Goal: Task Accomplishment & Management: Complete application form

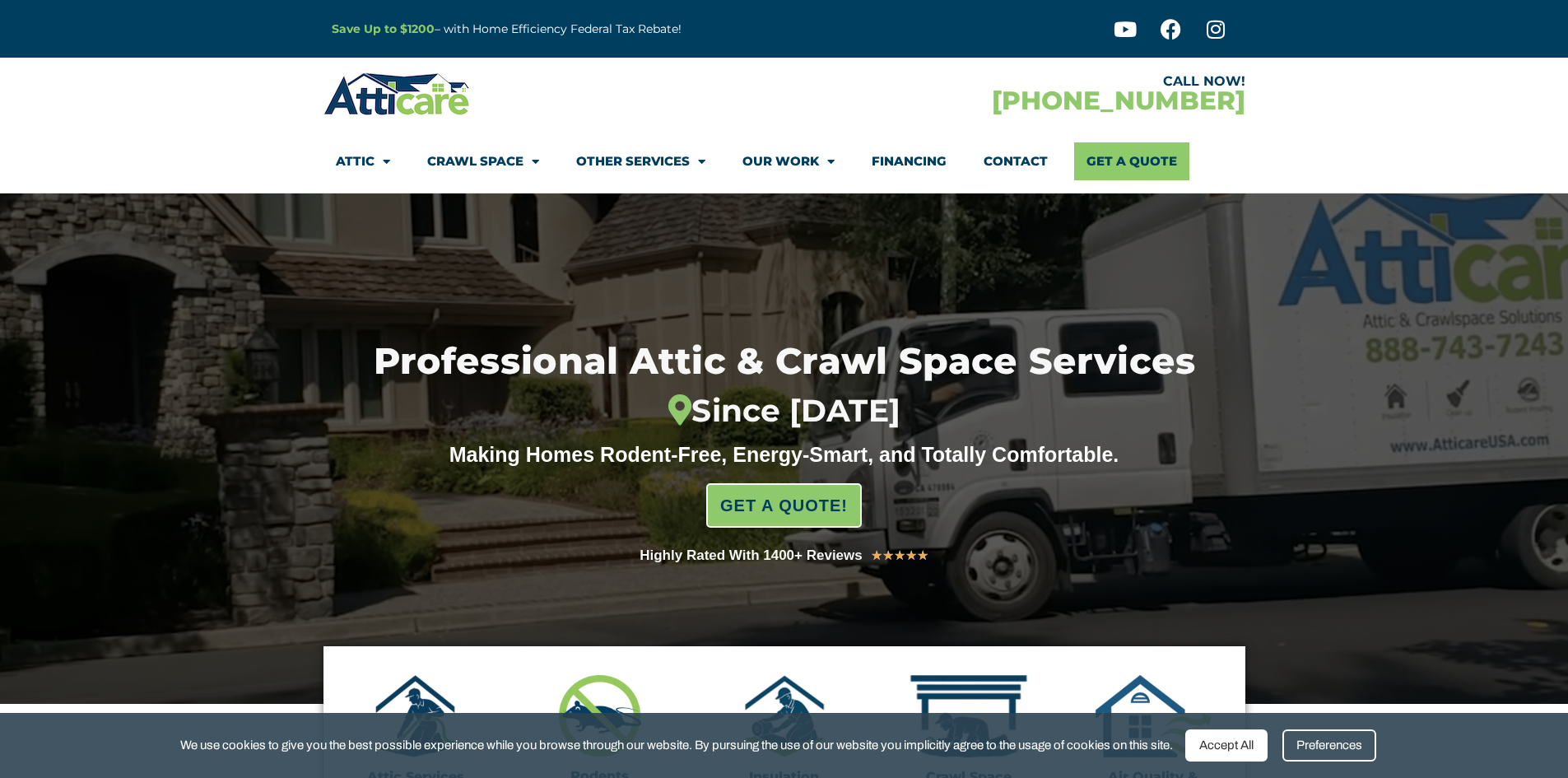
click at [1010, 170] on link "Contact" at bounding box center [1015, 162] width 64 height 38
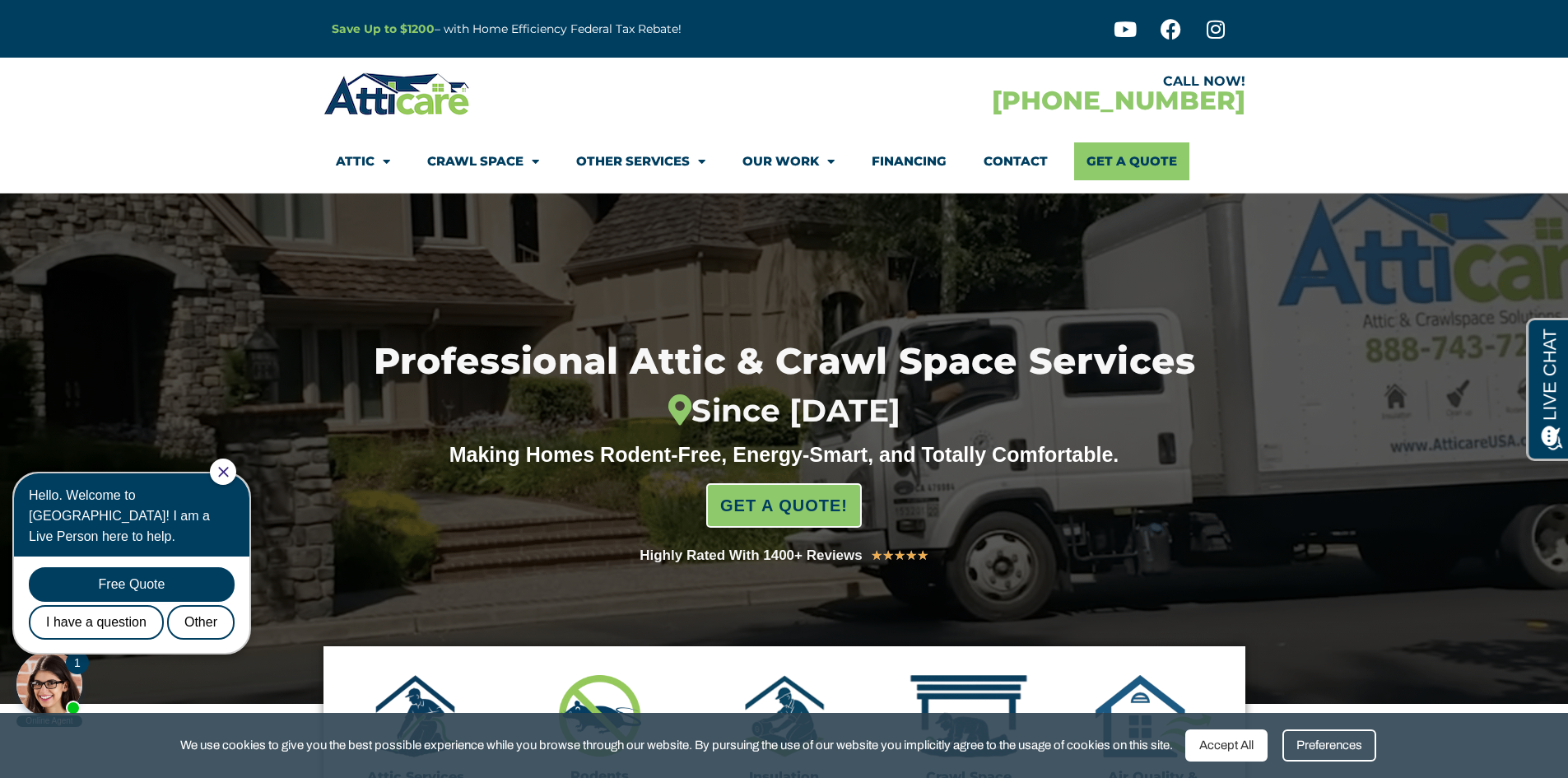
scroll to position [161, 0]
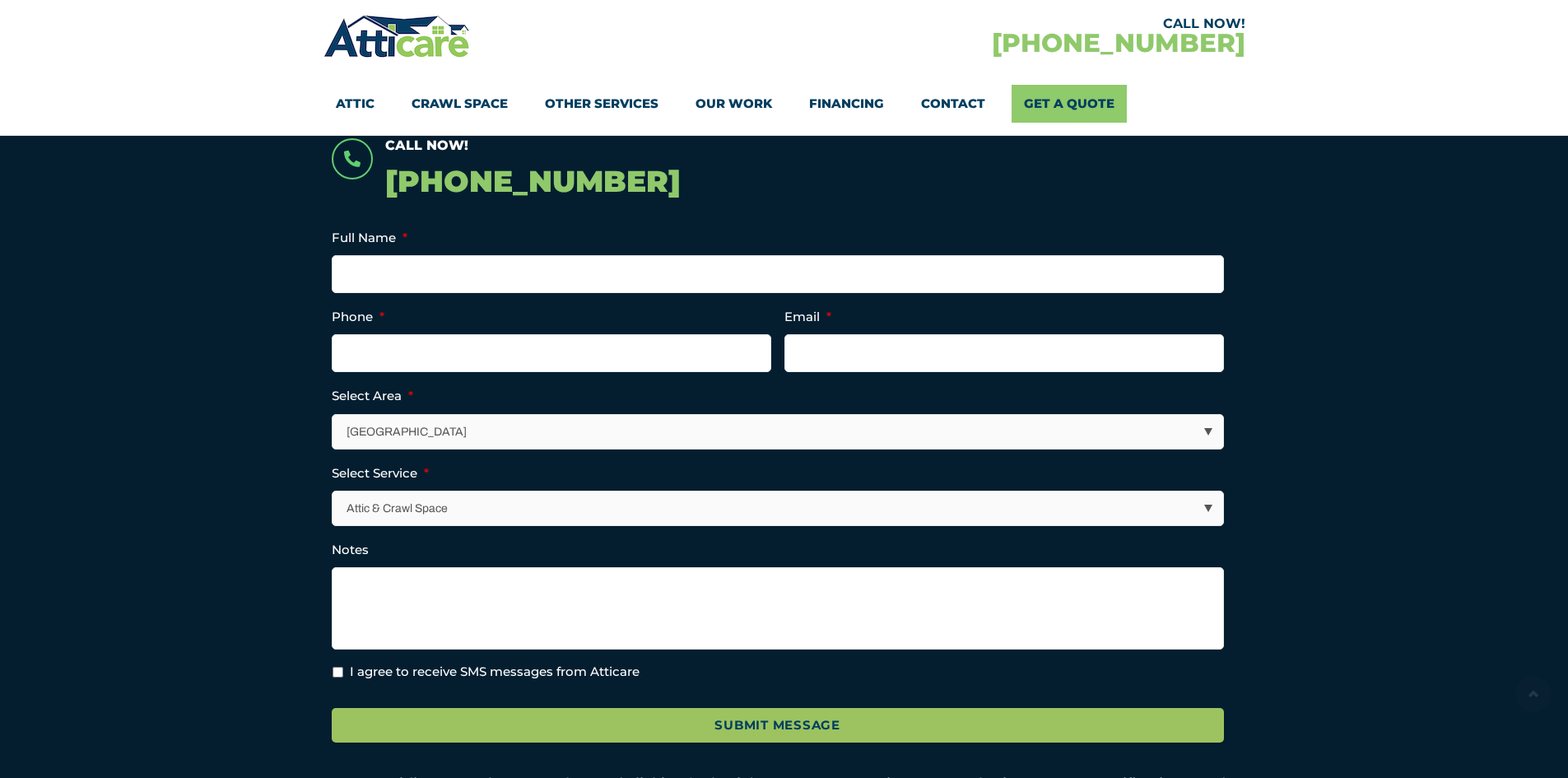
scroll to position [384, 0]
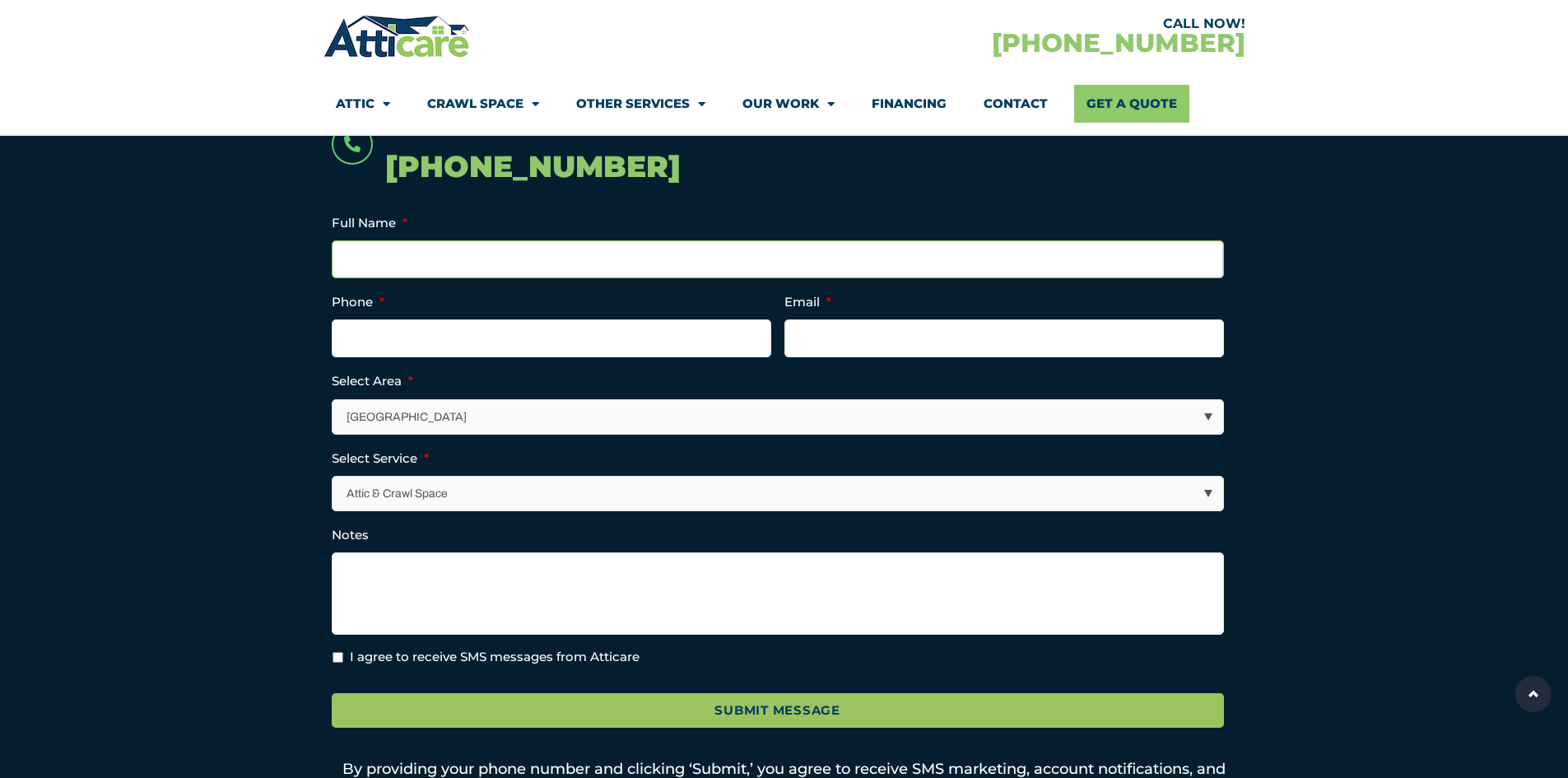
click at [394, 268] on input "Full Name *" at bounding box center [777, 259] width 892 height 38
type input "MD Imran"
type input "01581201619"
type input "imran101585@gmail.com"
type input "(015) 812-0161"
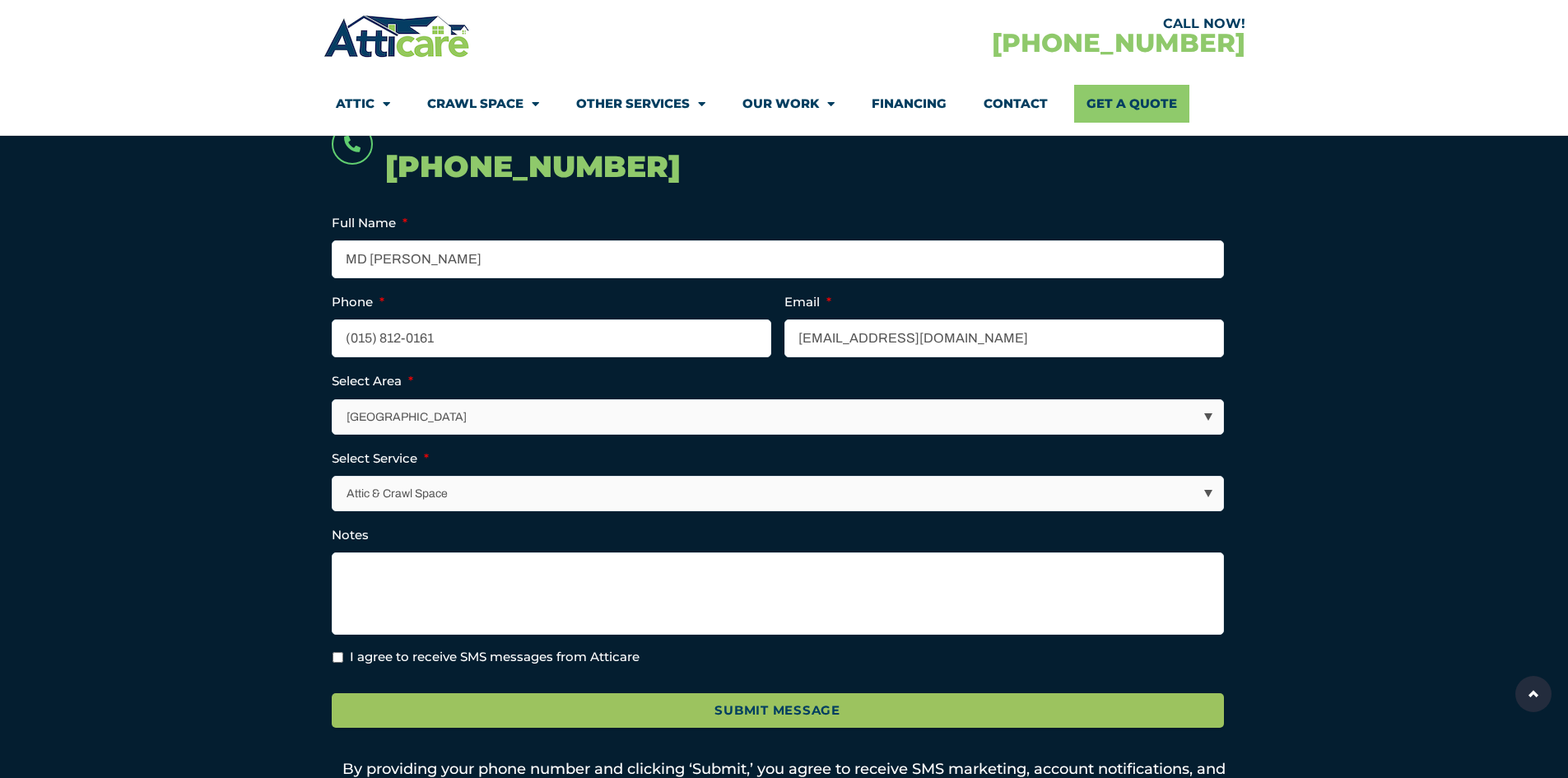
click at [399, 425] on select "Los Angeles Area San Francisco Bay Area New Jersey / New York Area Other Areas" at bounding box center [778, 417] width 890 height 33
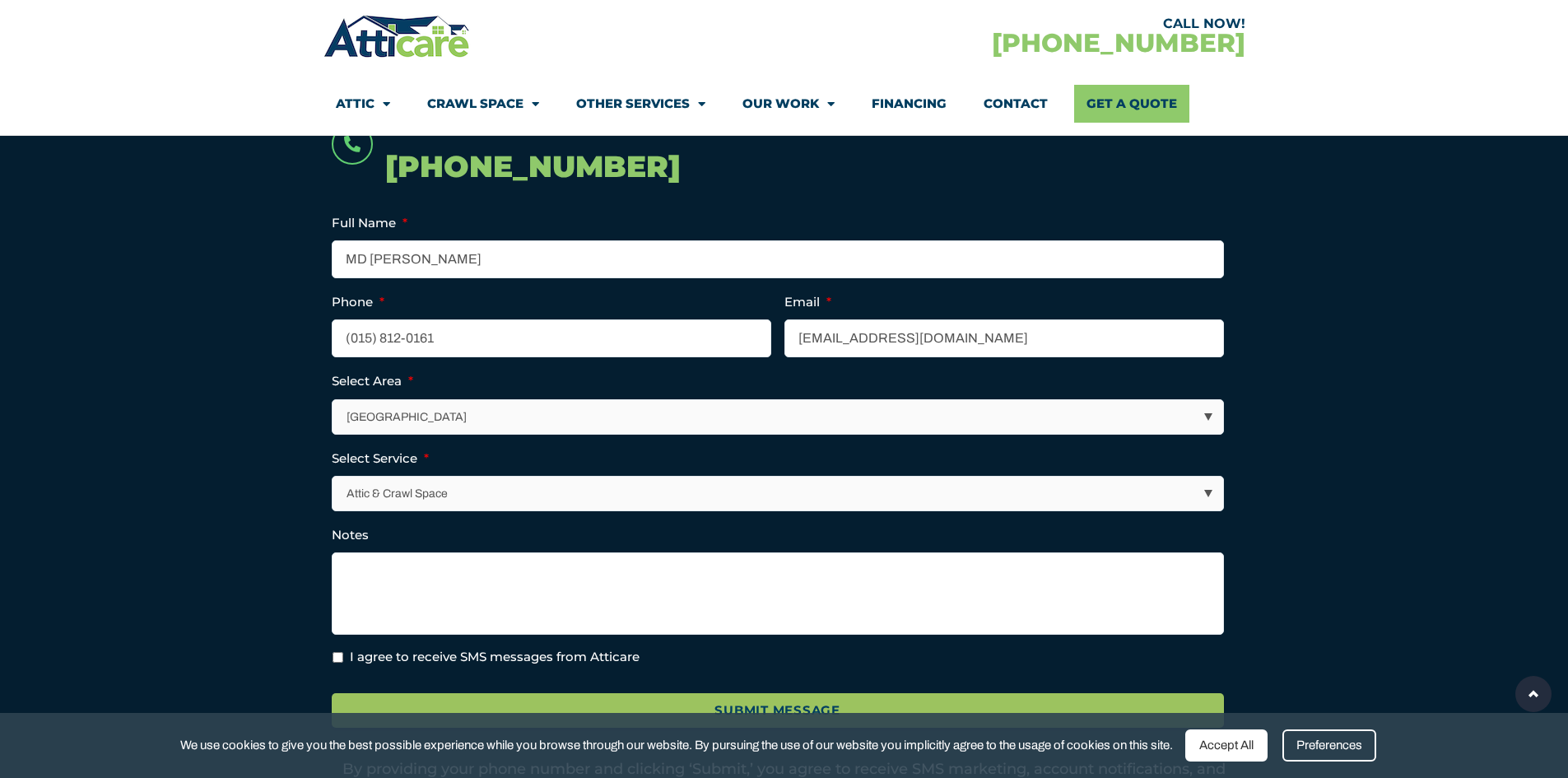
select select "New Jersey / New York Area"
click at [333, 400] on select "Los Angeles Area San Francisco Bay Area New Jersey / New York Area Other Areas" at bounding box center [778, 417] width 890 height 33
click at [387, 575] on textarea "Notes" at bounding box center [777, 593] width 892 height 82
paste textarea "I’m a Digital Marketing Specialist with over 4 years of experience helping busi…"
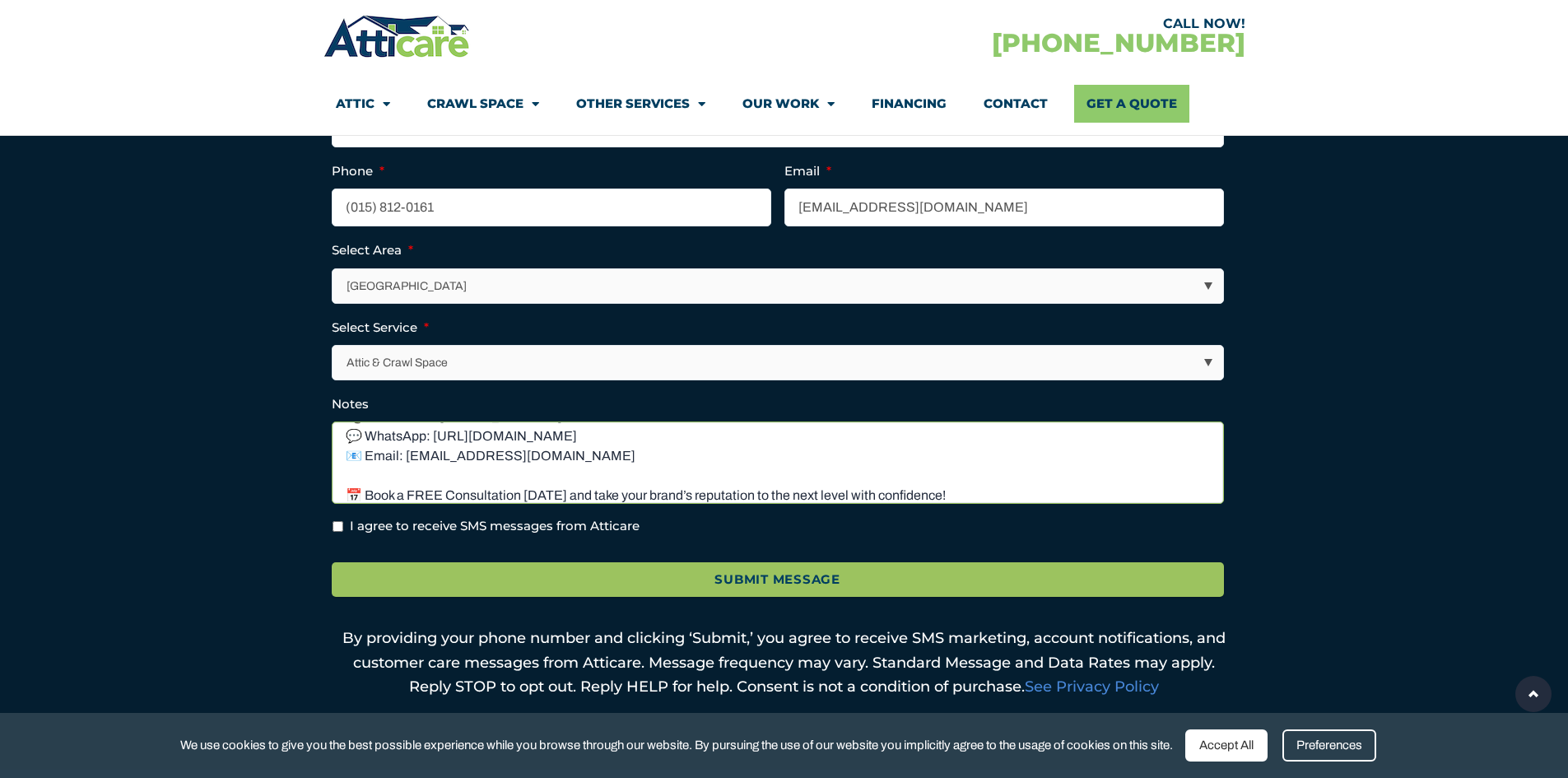
scroll to position [576, 0]
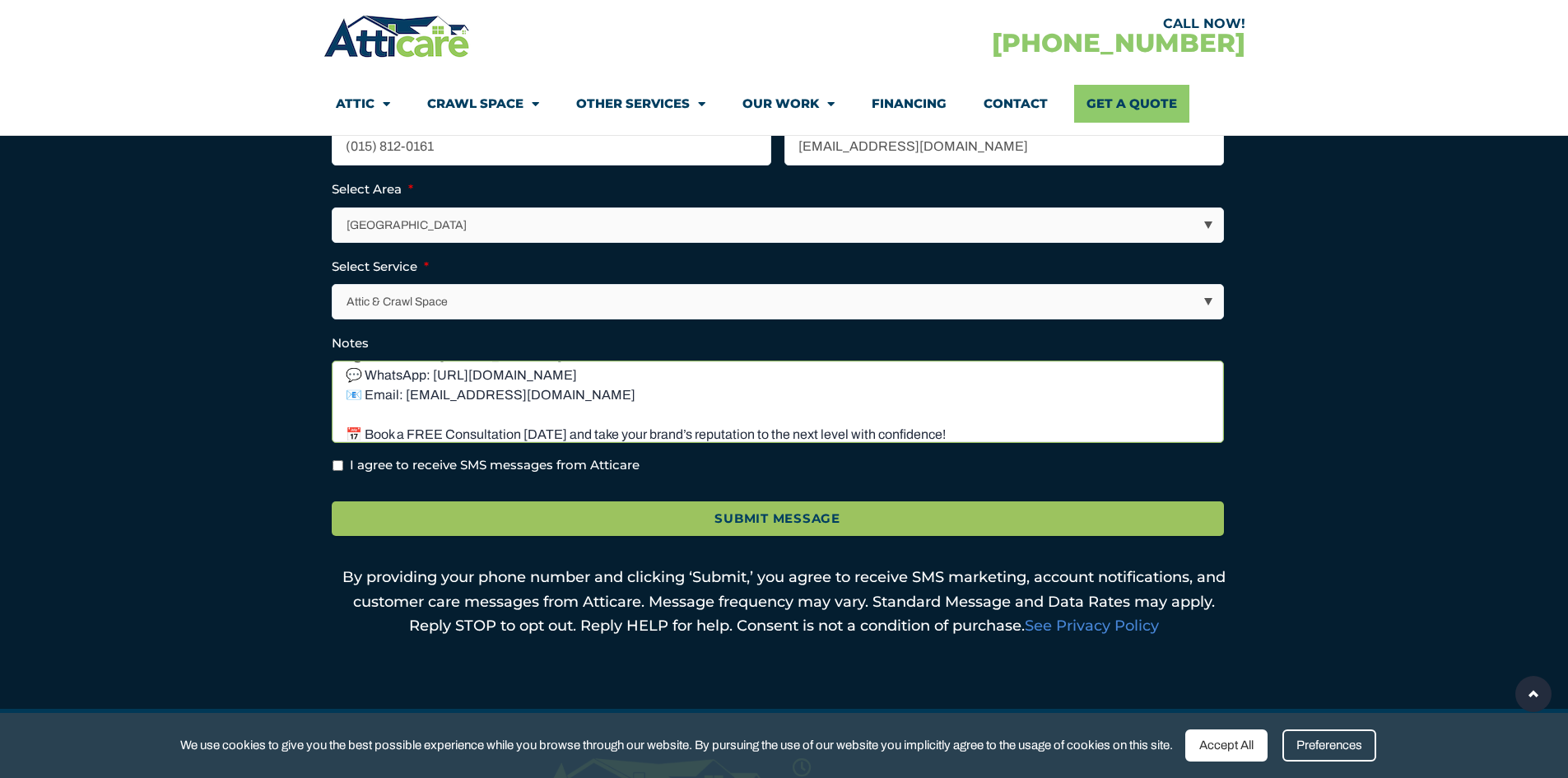
type textarea "I’m a Digital Marketing Specialist with over 4 years of experience helping busi…"
click at [338, 462] on input "I agree to receive SMS messages from Atticare" at bounding box center [338, 465] width 11 height 11
checkbox input "true"
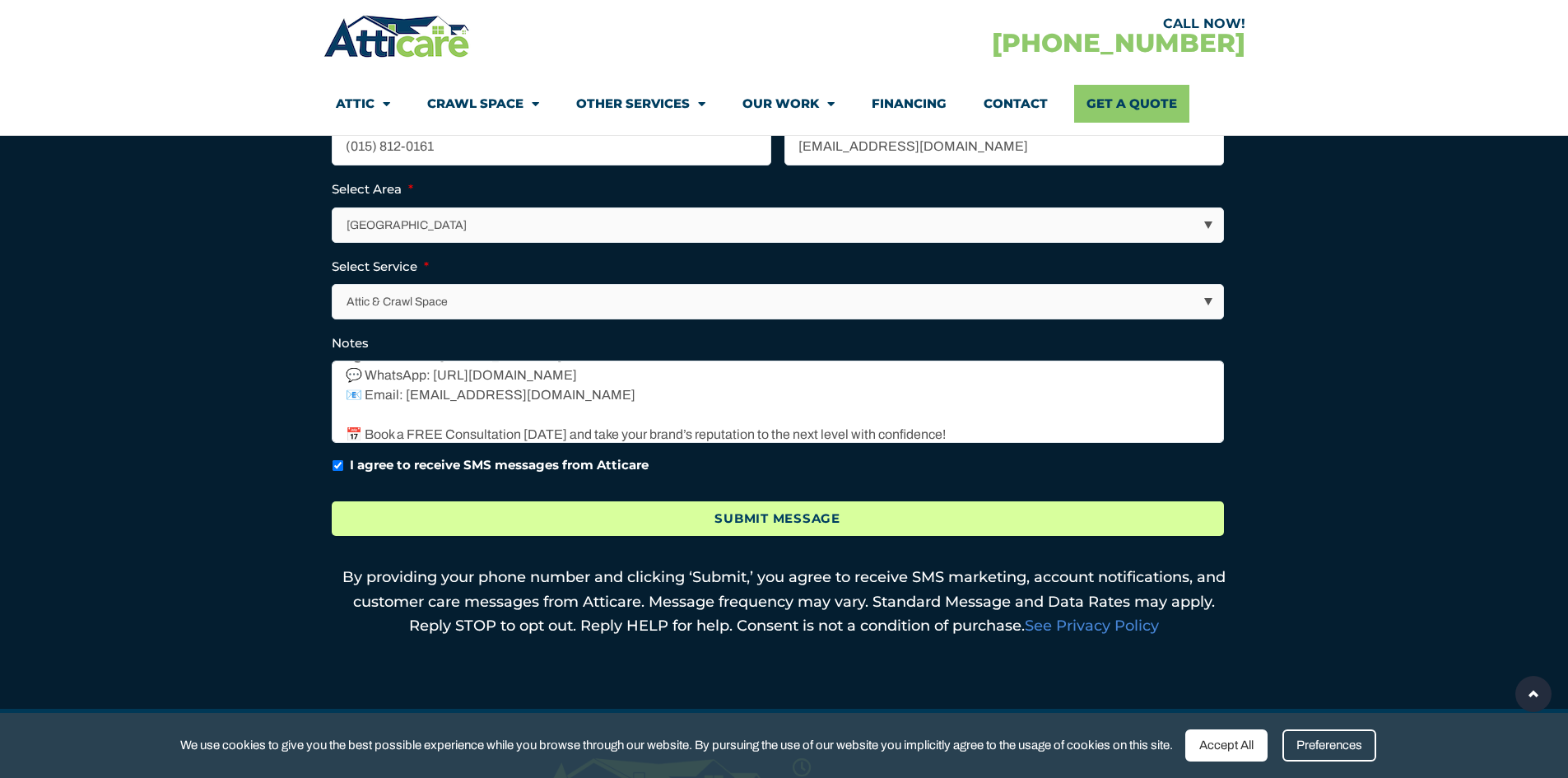
click at [639, 527] on input "Submit Message" at bounding box center [777, 519] width 892 height 35
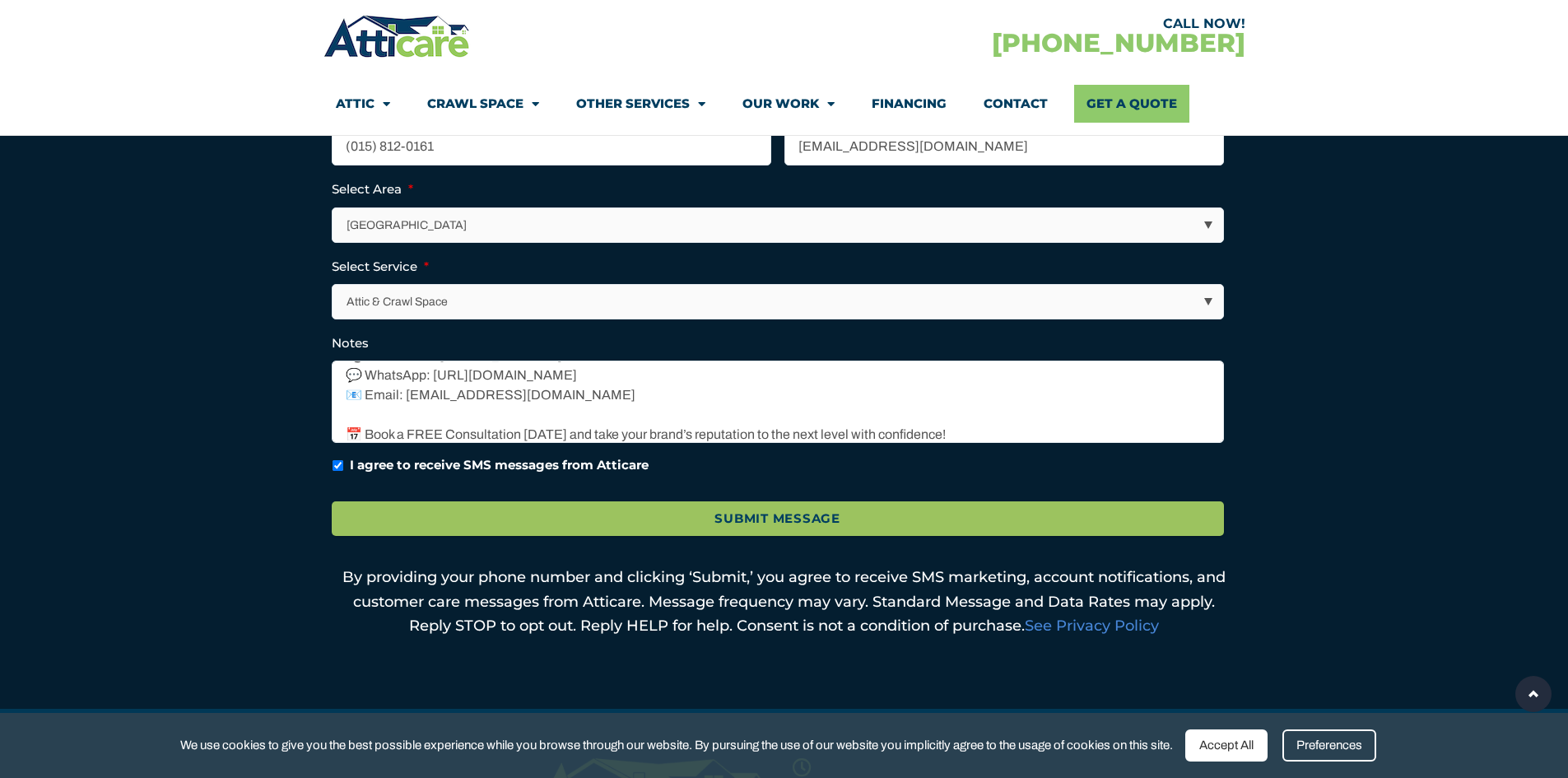
click at [1229, 752] on div "Accept All" at bounding box center [1225, 745] width 82 height 33
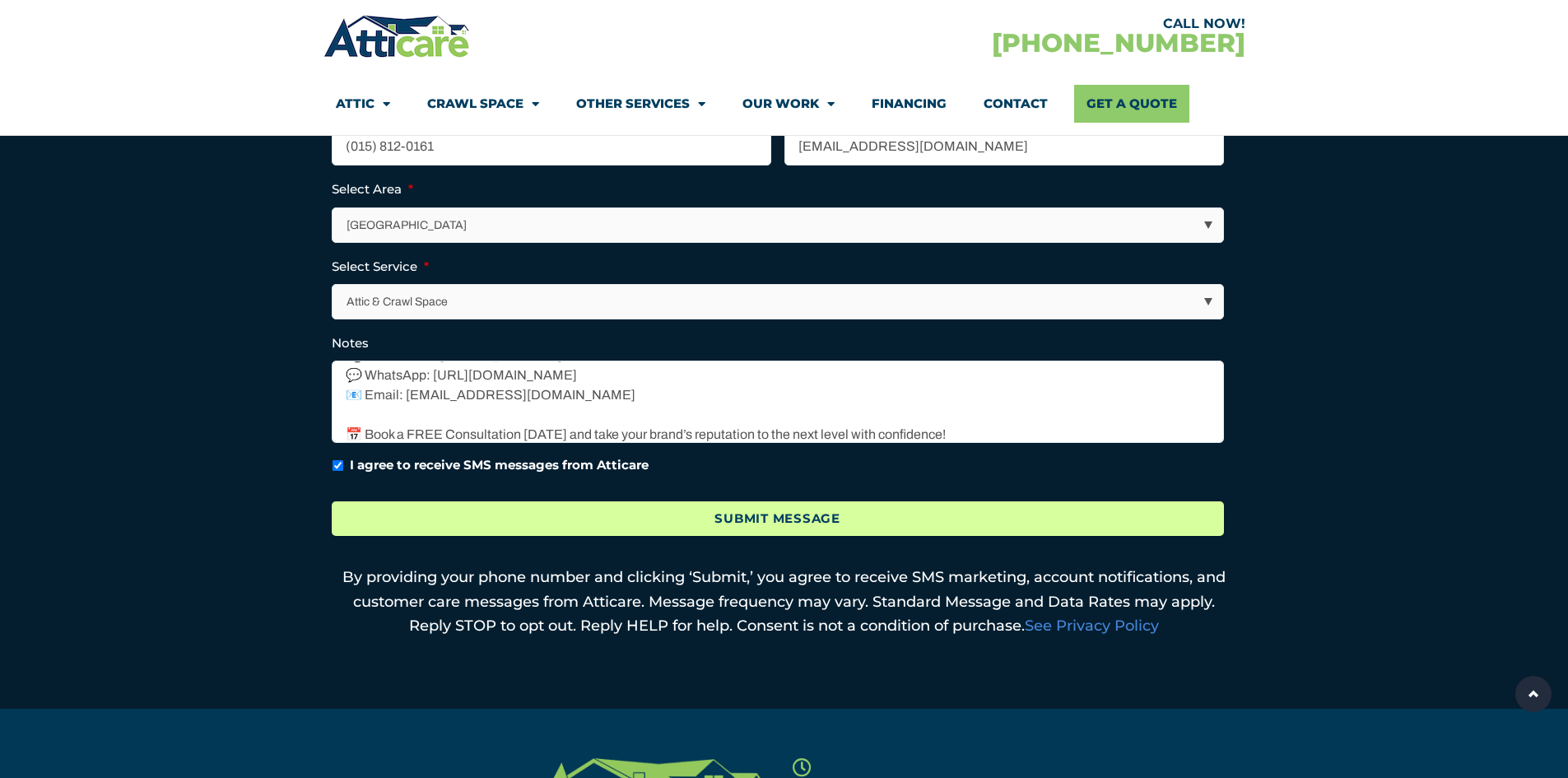
click at [772, 517] on input "Submit Message" at bounding box center [777, 519] width 892 height 35
